Goal: Task Accomplishment & Management: Use online tool/utility

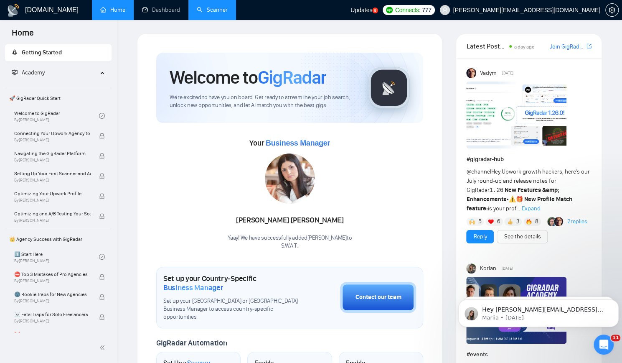
click at [215, 11] on link "Scanner" at bounding box center [212, 9] width 31 height 7
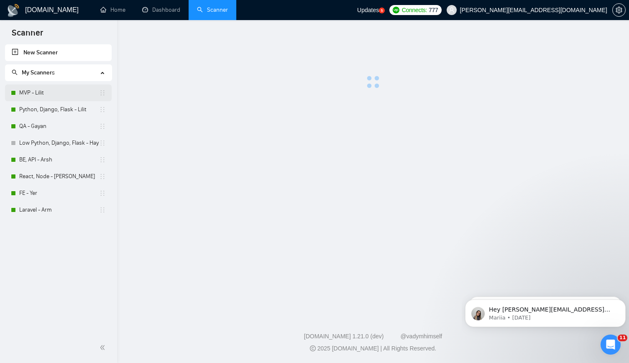
click at [57, 89] on link "MVP - Lilit" at bounding box center [59, 92] width 80 height 17
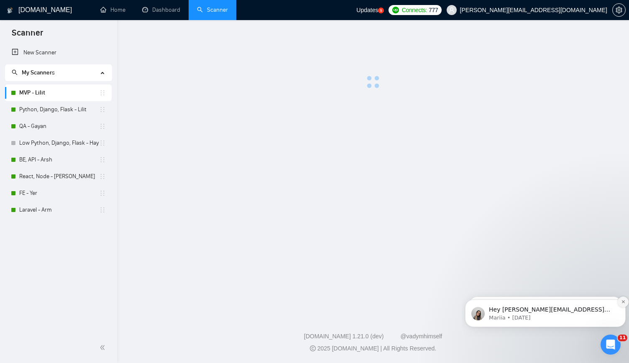
click at [619, 302] on button "Dismiss notification" at bounding box center [622, 301] width 11 height 11
click at [619, 302] on button "Dismiss notification" at bounding box center [623, 302] width 9 height 9
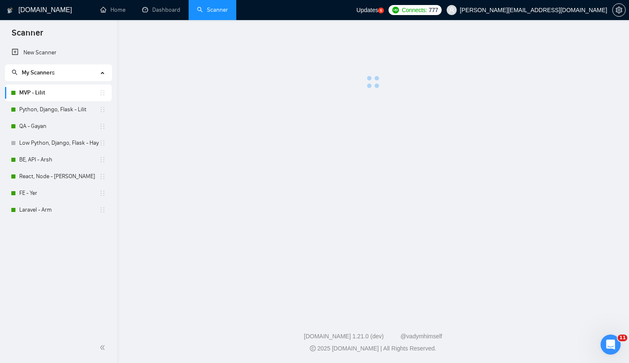
click at [505, 254] on main at bounding box center [372, 165] width 485 height 265
click at [46, 94] on link "MVP - Lilit" at bounding box center [59, 92] width 80 height 17
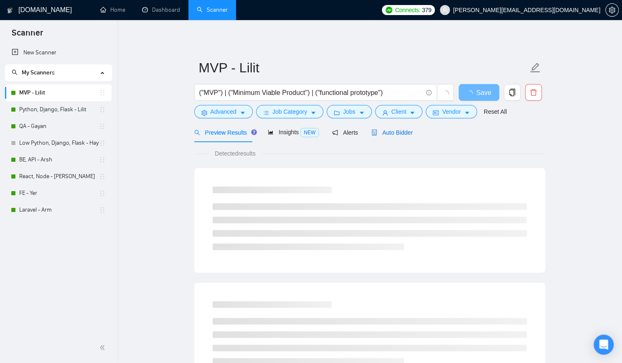
click at [375, 132] on span "Auto Bidder" at bounding box center [392, 132] width 41 height 7
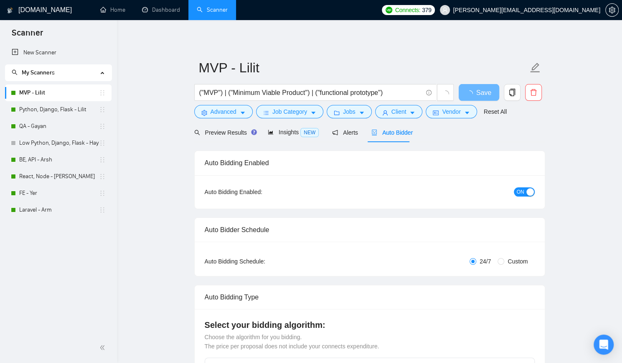
checkbox input "true"
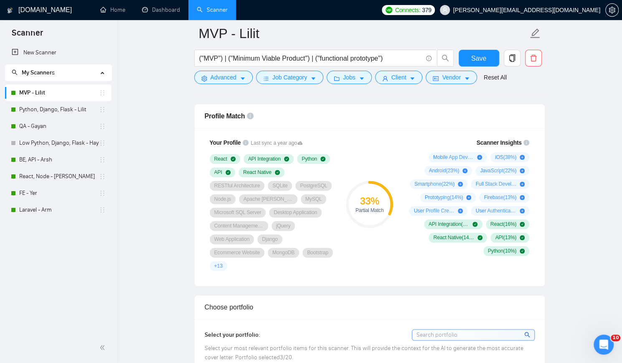
scroll to position [543, 0]
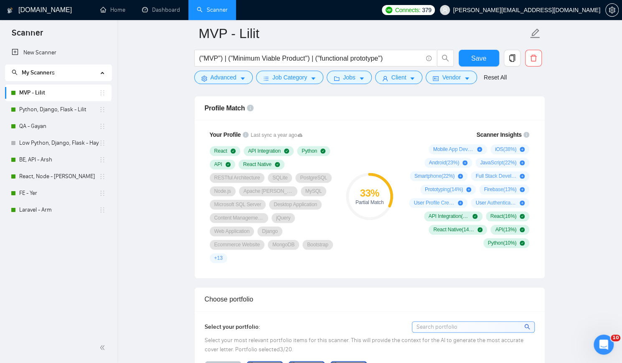
drag, startPoint x: 48, startPoint y: 154, endPoint x: 245, endPoint y: 136, distance: 197.7
click at [48, 154] on link "BE, API - Arsh" at bounding box center [59, 159] width 80 height 17
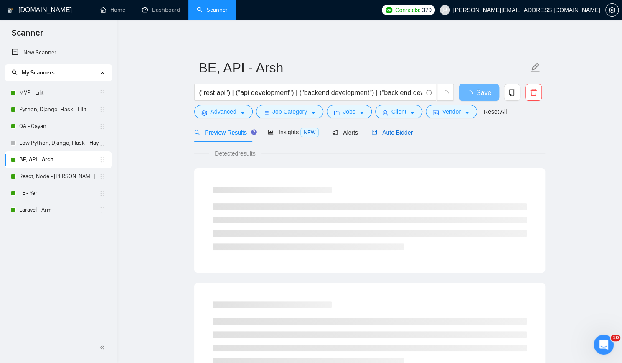
click at [399, 130] on span "Auto Bidder" at bounding box center [392, 132] width 41 height 7
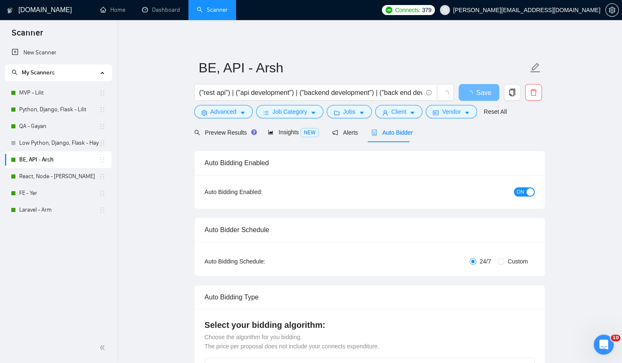
checkbox input "true"
click at [399, 130] on span "Auto Bidder" at bounding box center [392, 132] width 41 height 7
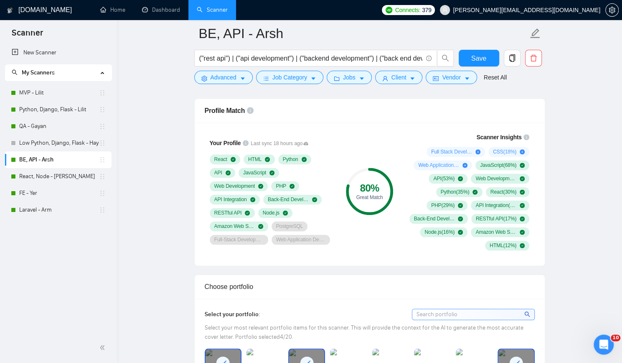
scroll to position [543, 0]
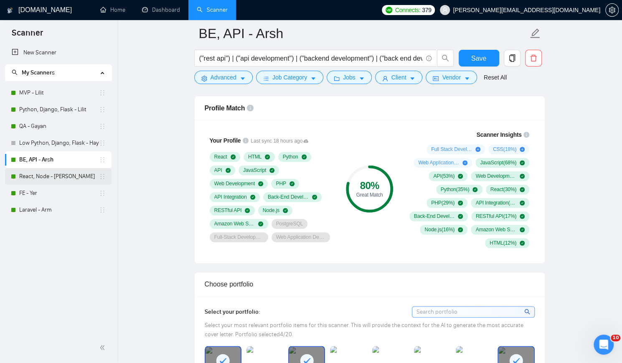
click at [49, 175] on link "React, Node - [PERSON_NAME]" at bounding box center [59, 176] width 80 height 17
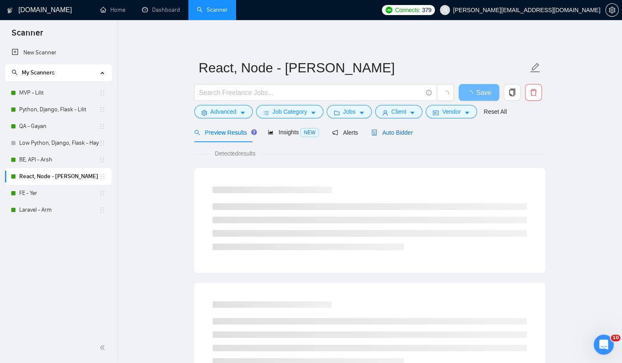
click at [403, 132] on span "Auto Bidder" at bounding box center [392, 132] width 41 height 7
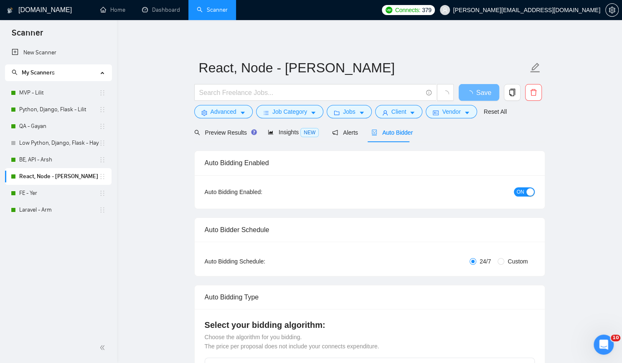
checkbox input "true"
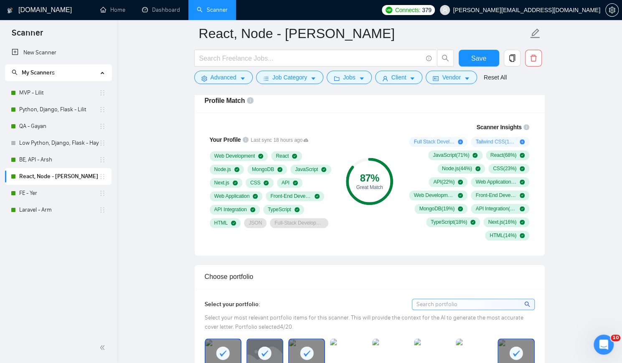
scroll to position [418, 0]
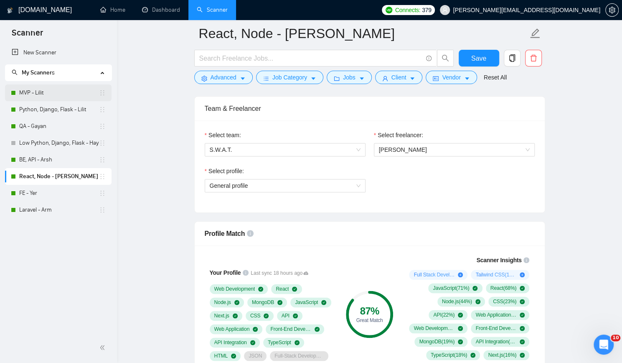
drag, startPoint x: 31, startPoint y: 87, endPoint x: 43, endPoint y: 87, distance: 12.1
click at [31, 87] on link "MVP - Lilit" at bounding box center [59, 92] width 80 height 17
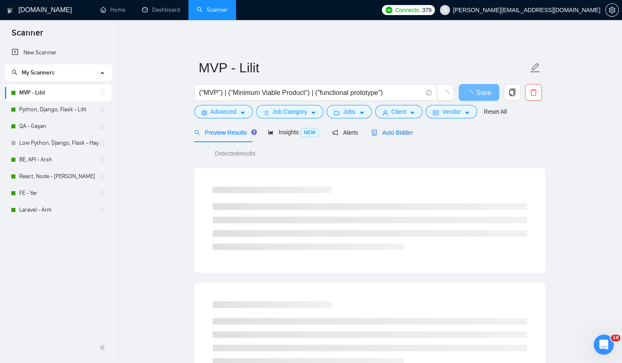
click at [393, 132] on span "Auto Bidder" at bounding box center [392, 132] width 41 height 7
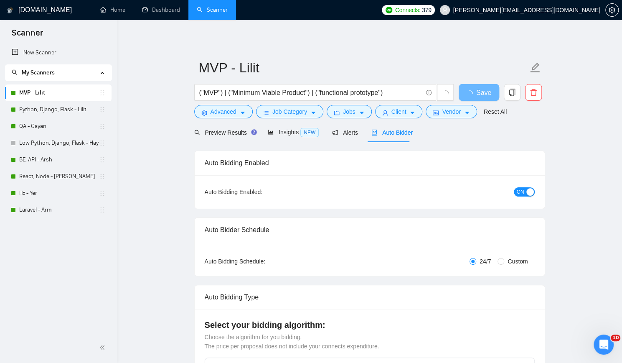
checkbox input "true"
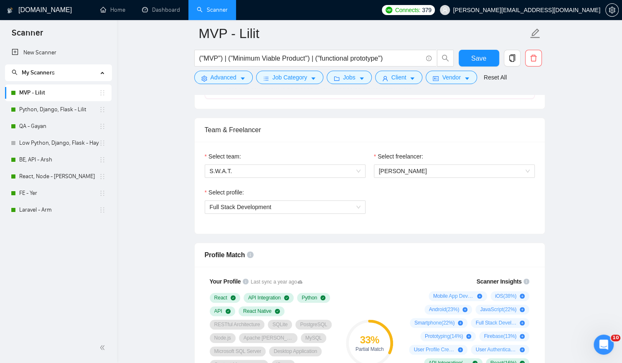
scroll to position [460, 0]
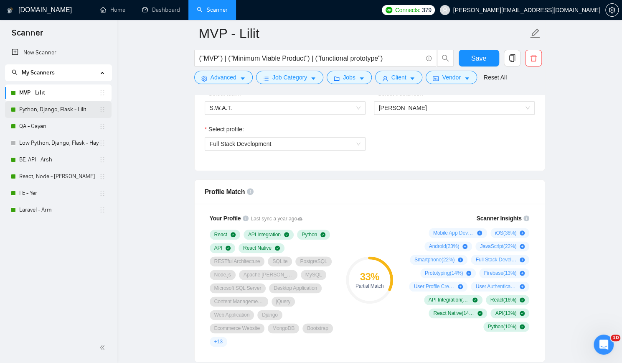
click at [61, 110] on link "Python, Django, Flask - Lilit" at bounding box center [59, 109] width 80 height 17
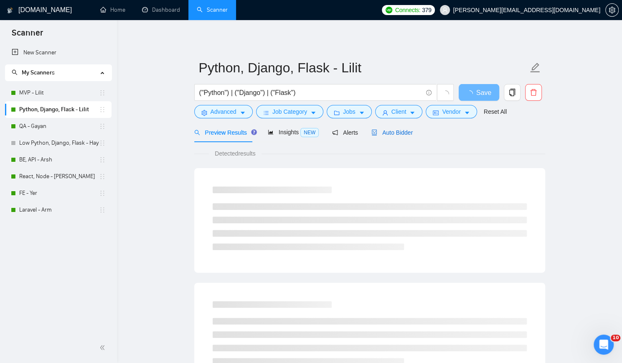
click at [388, 130] on span "Auto Bidder" at bounding box center [392, 132] width 41 height 7
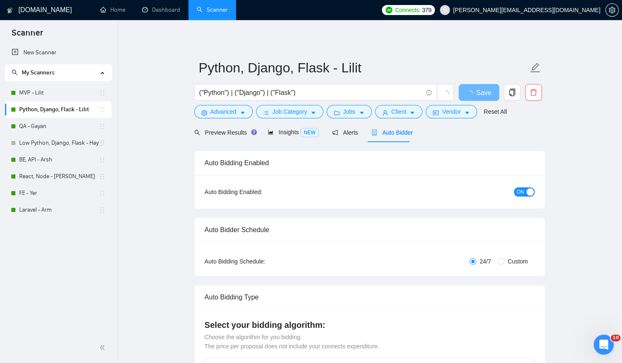
checkbox input "true"
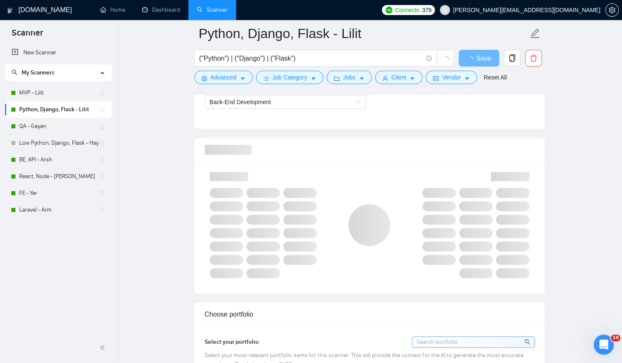
scroll to position [460, 0]
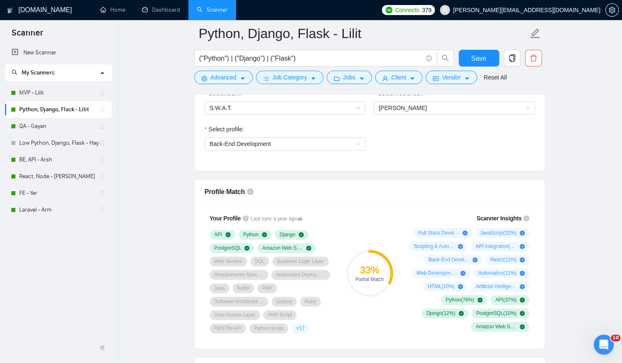
drag, startPoint x: 54, startPoint y: 197, endPoint x: 248, endPoint y: 153, distance: 198.3
click at [54, 197] on link "FE - Yer" at bounding box center [59, 193] width 80 height 17
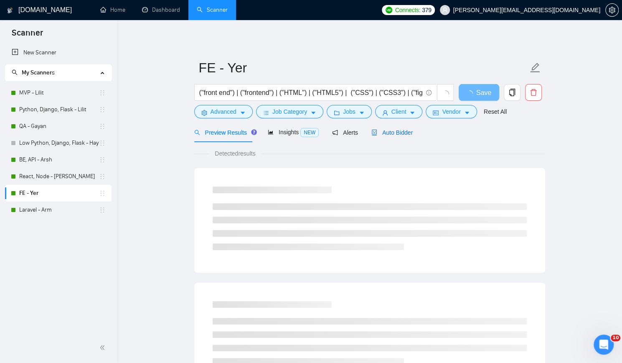
click at [396, 133] on span "Auto Bidder" at bounding box center [392, 132] width 41 height 7
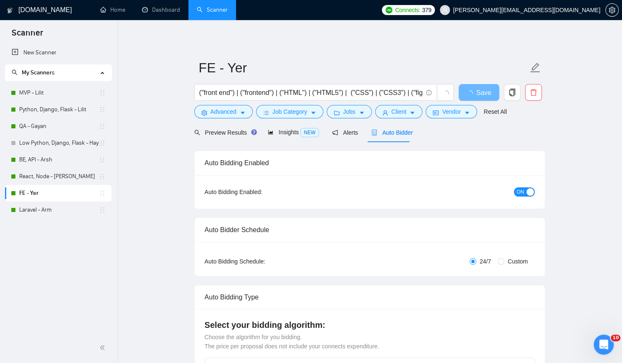
click at [396, 133] on span "Auto Bidder" at bounding box center [392, 132] width 41 height 7
checkbox input "true"
click at [454, 139] on div "Preview Results Insights NEW Alerts Auto Bidder" at bounding box center [369, 132] width 351 height 20
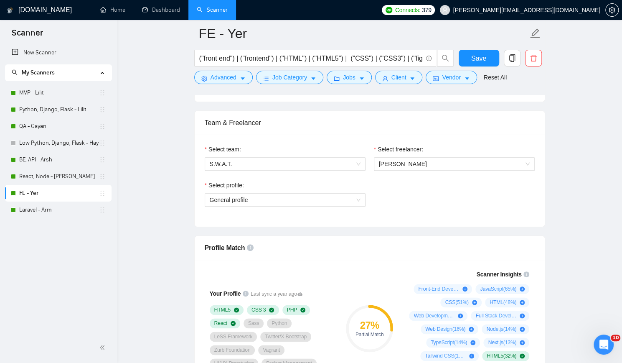
scroll to position [460, 0]
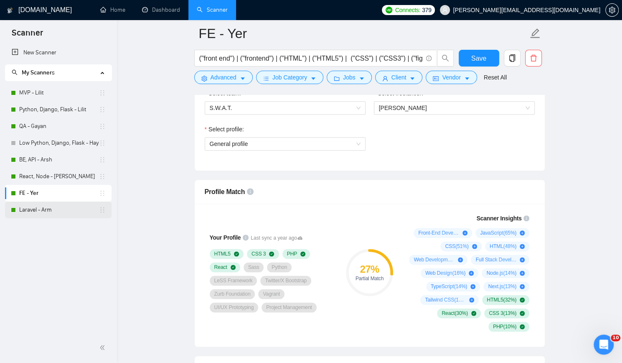
drag, startPoint x: 52, startPoint y: 211, endPoint x: 57, endPoint y: 211, distance: 5.0
click at [52, 211] on link "Laravel - Arm" at bounding box center [59, 209] width 80 height 17
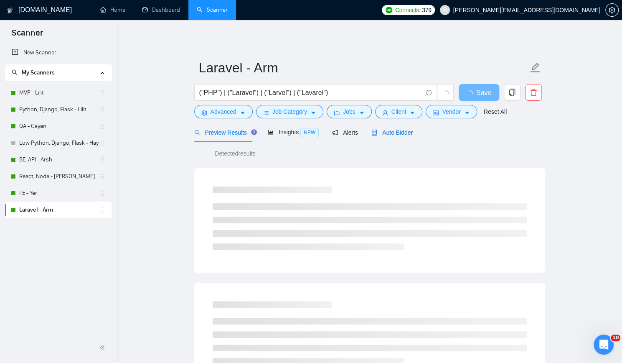
click at [390, 132] on span "Auto Bidder" at bounding box center [392, 132] width 41 height 7
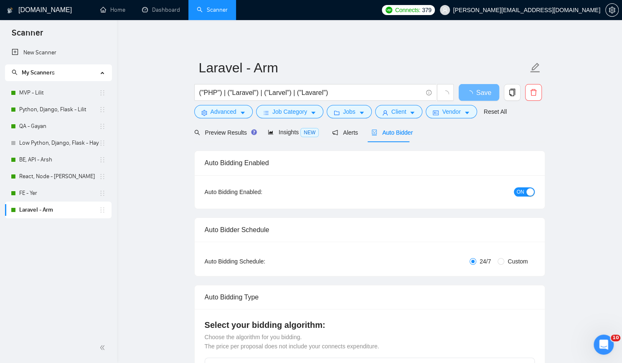
checkbox input "true"
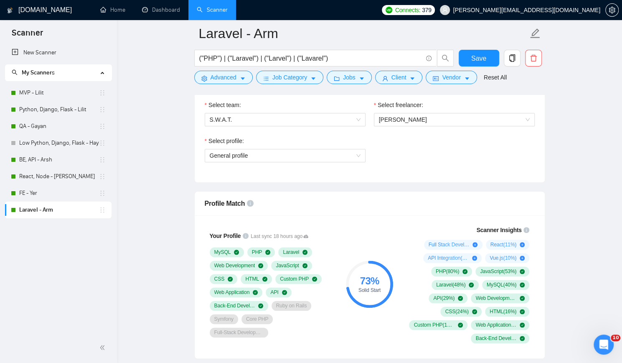
scroll to position [460, 0]
